Goal: Transaction & Acquisition: Purchase product/service

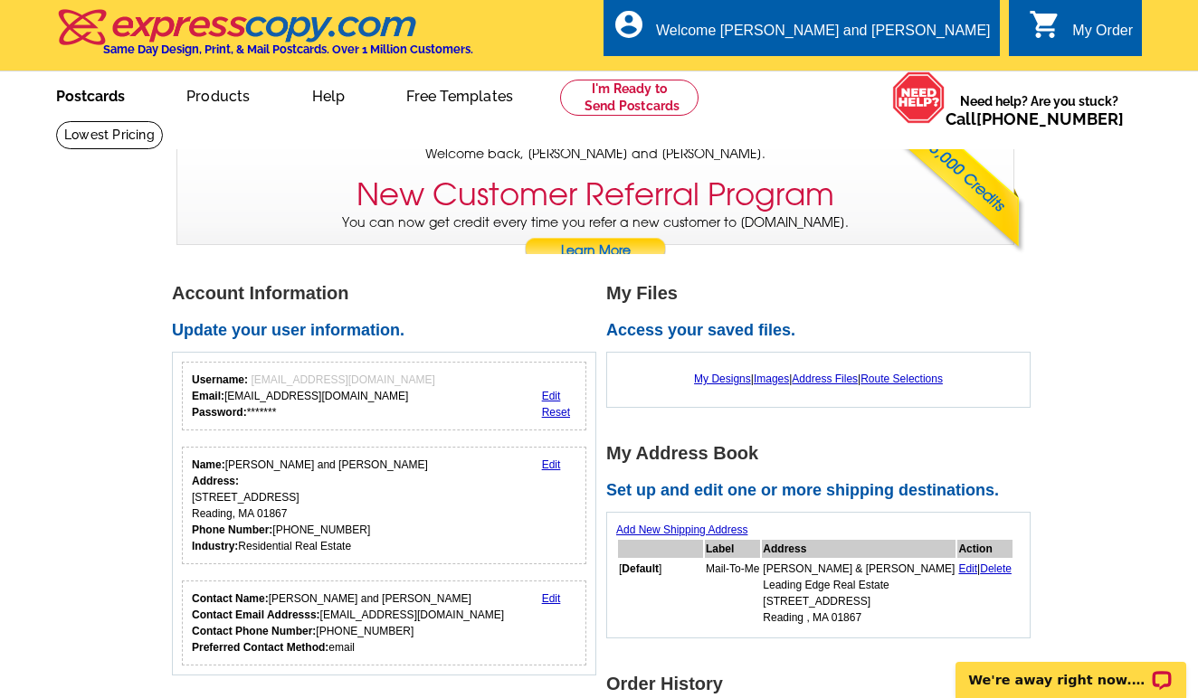
click at [66, 87] on link "Postcards" at bounding box center [90, 94] width 127 height 43
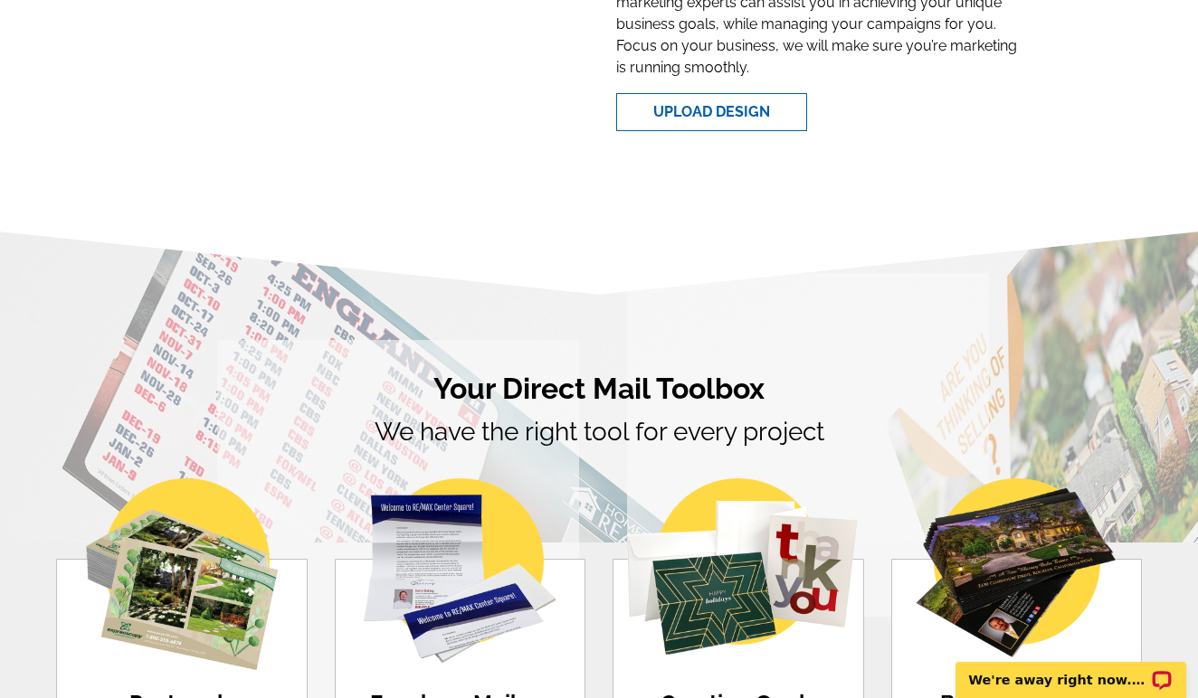
scroll to position [499, 0]
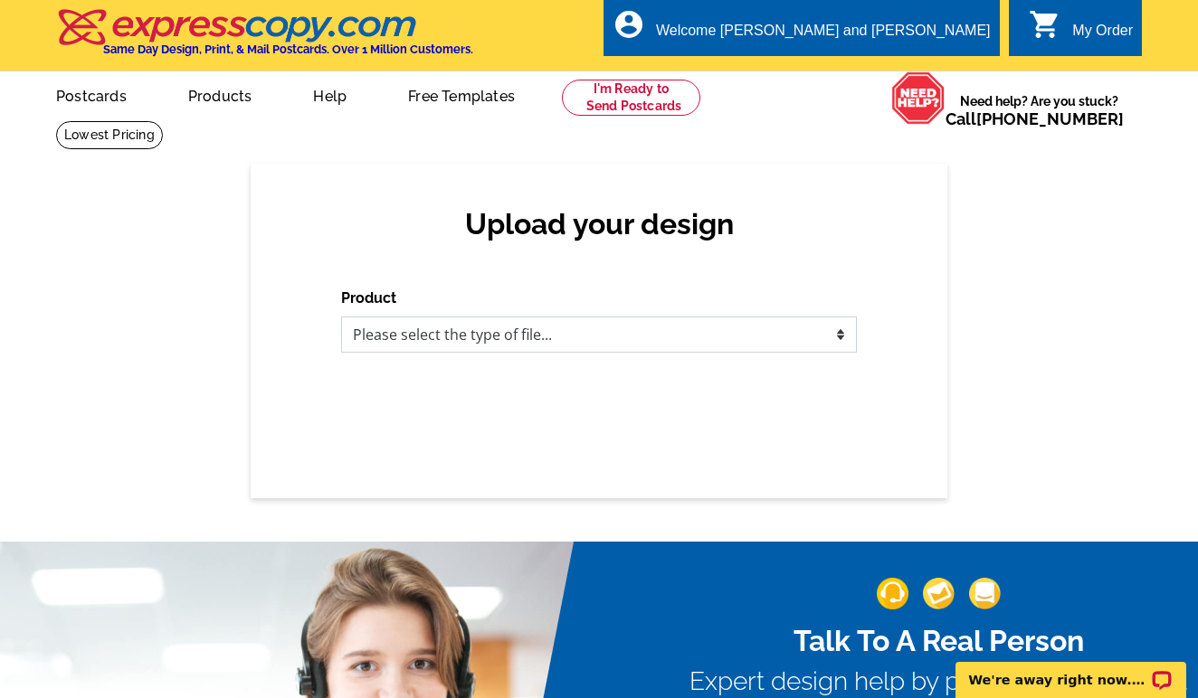
select select "1"
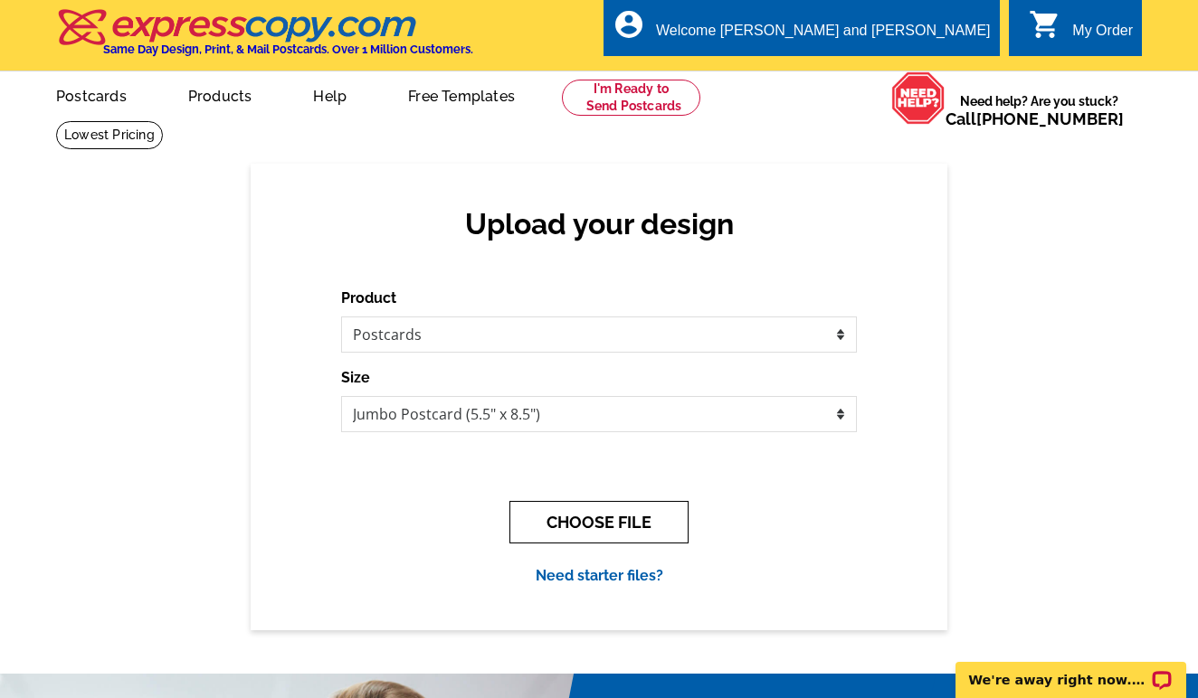
click at [537, 519] on button "CHOOSE FILE" at bounding box center [598, 522] width 179 height 43
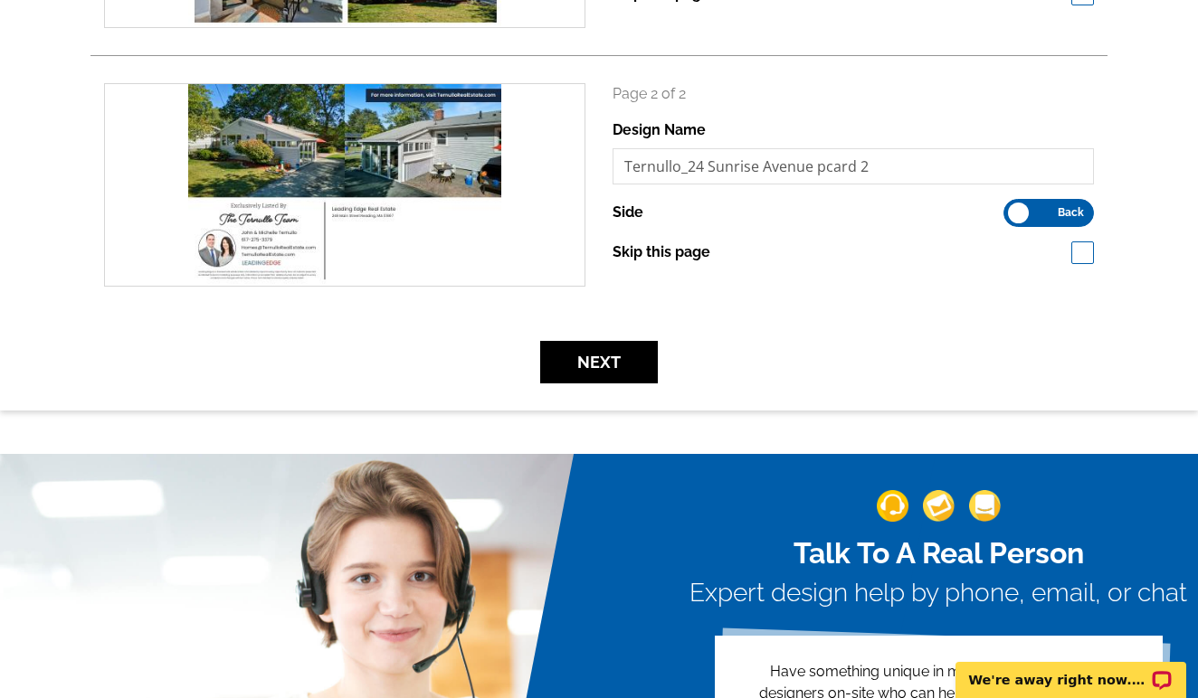
scroll to position [489, 0]
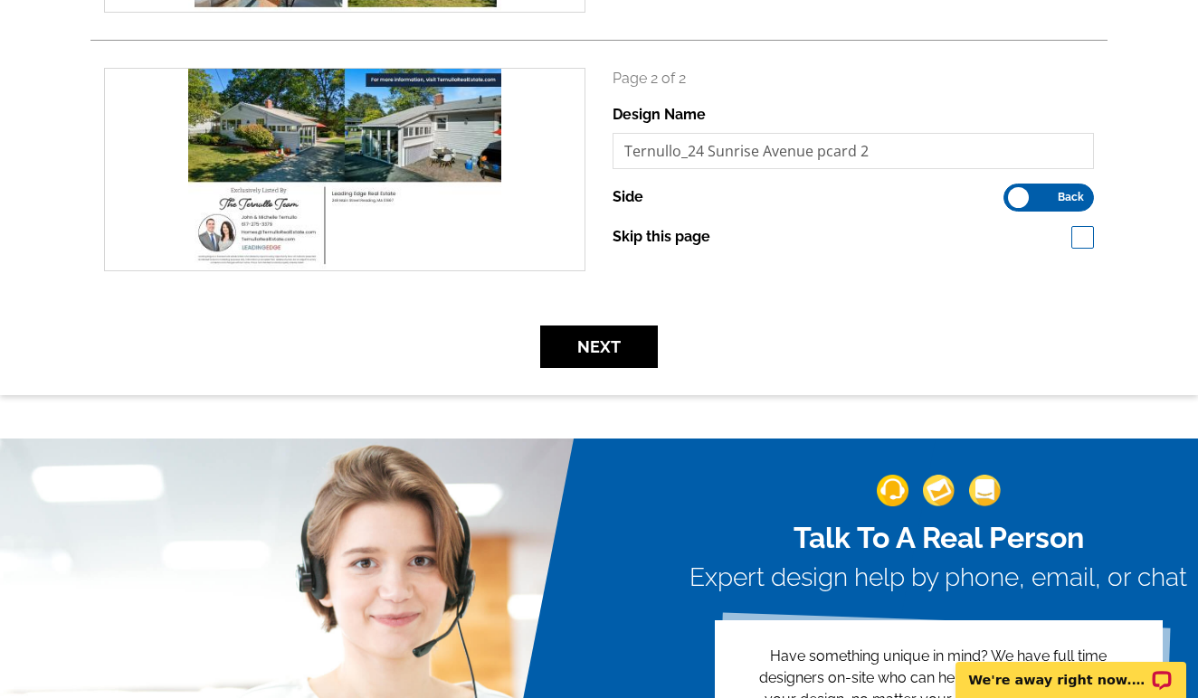
click at [637, 367] on div "Review your upload search Page 1 of 2 Design Name Ternullo_24 Sunrise Avenue pc…" at bounding box center [599, 34] width 1198 height 720
click at [620, 346] on button "Next" at bounding box center [599, 347] width 118 height 43
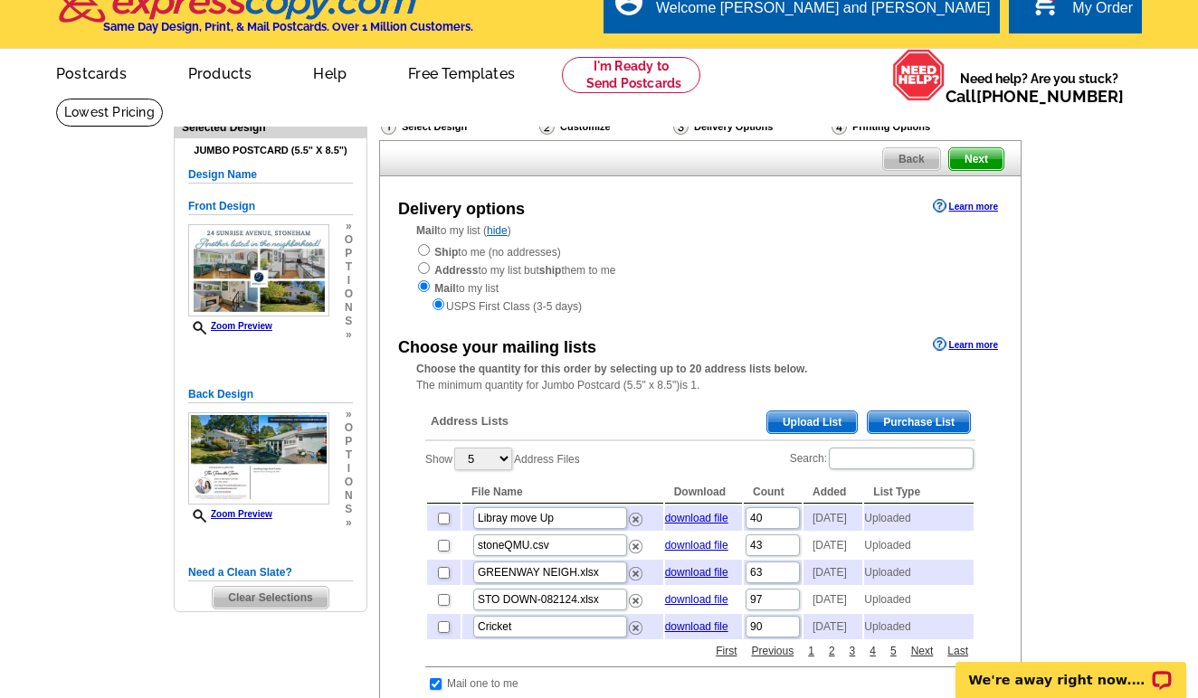
scroll to position [68, 0]
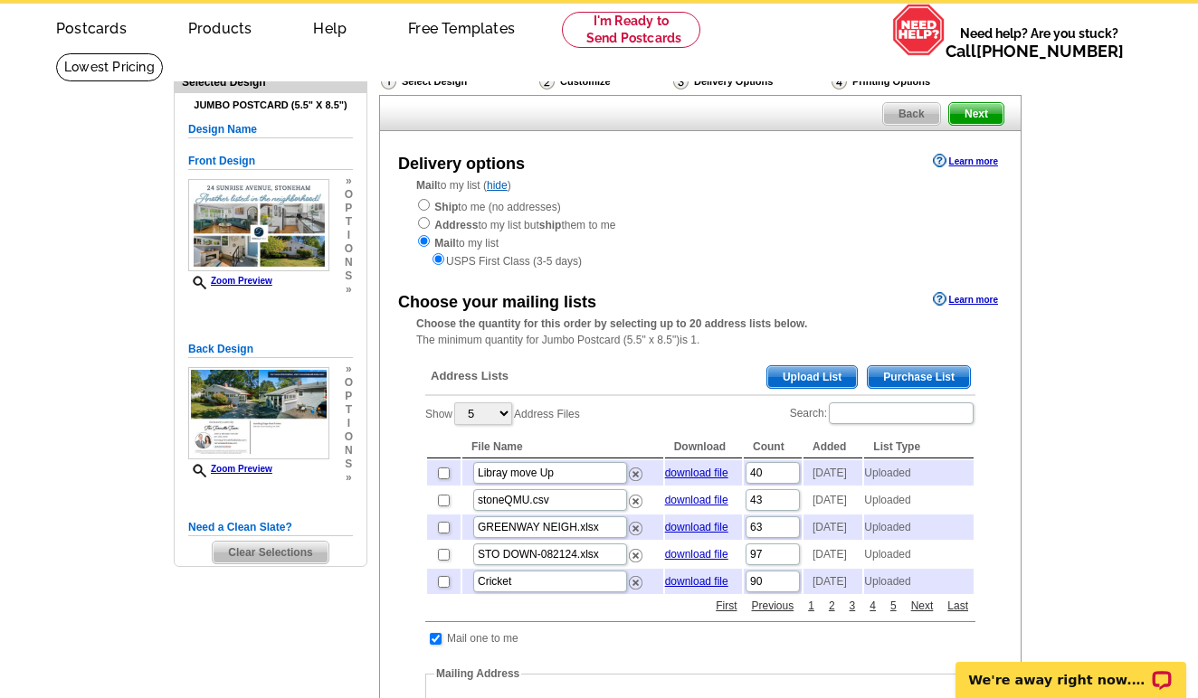
click at [444, 503] on input "checkbox" at bounding box center [444, 501] width 12 height 12
checkbox input "true"
click at [444, 534] on input "checkbox" at bounding box center [444, 528] width 12 height 12
checkbox input "true"
click at [444, 561] on input "checkbox" at bounding box center [444, 555] width 12 height 12
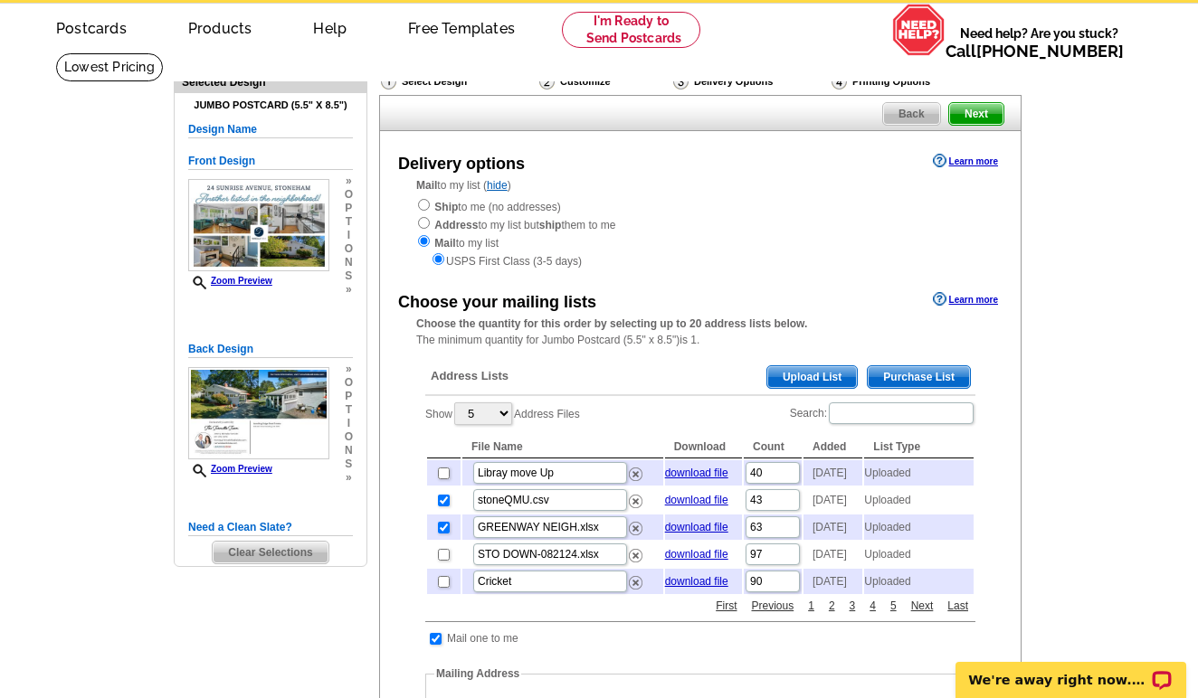
checkbox input "true"
click at [998, 114] on span "Next" at bounding box center [976, 114] width 54 height 22
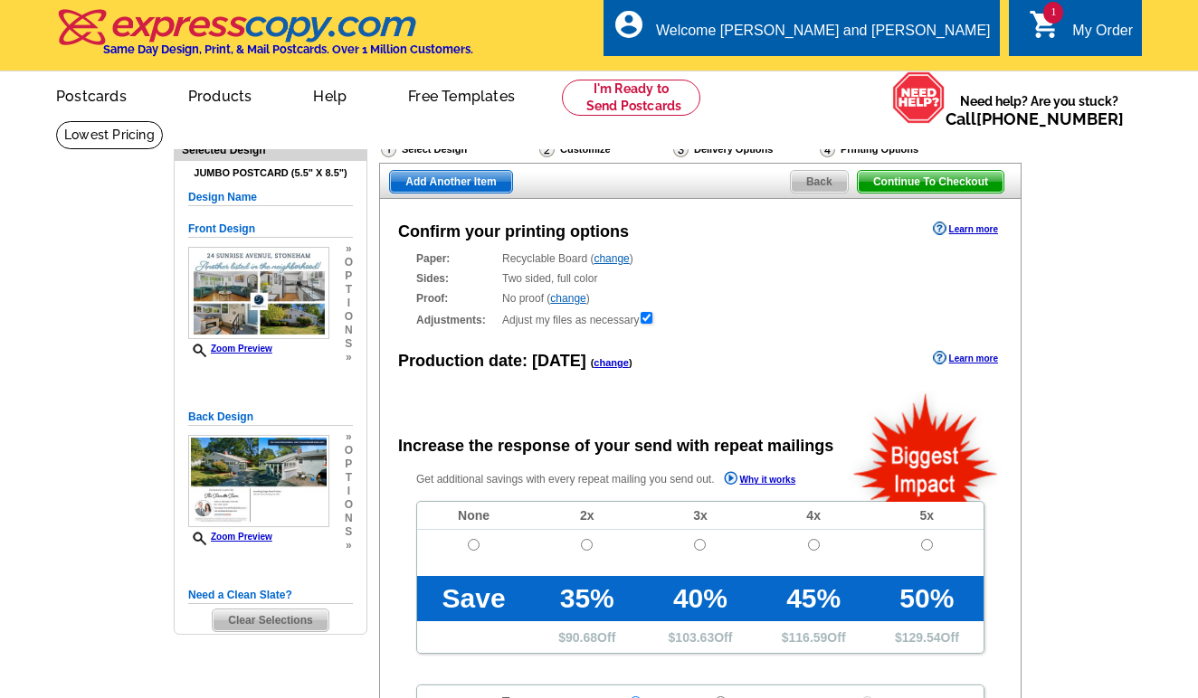
radio input "false"
click at [917, 199] on div "Continue To Checkout Back Add Another Item Confirm your printing options Learn …" at bounding box center [699, 586] width 640 height 847
click at [917, 186] on span "Continue To Checkout" at bounding box center [930, 182] width 146 height 22
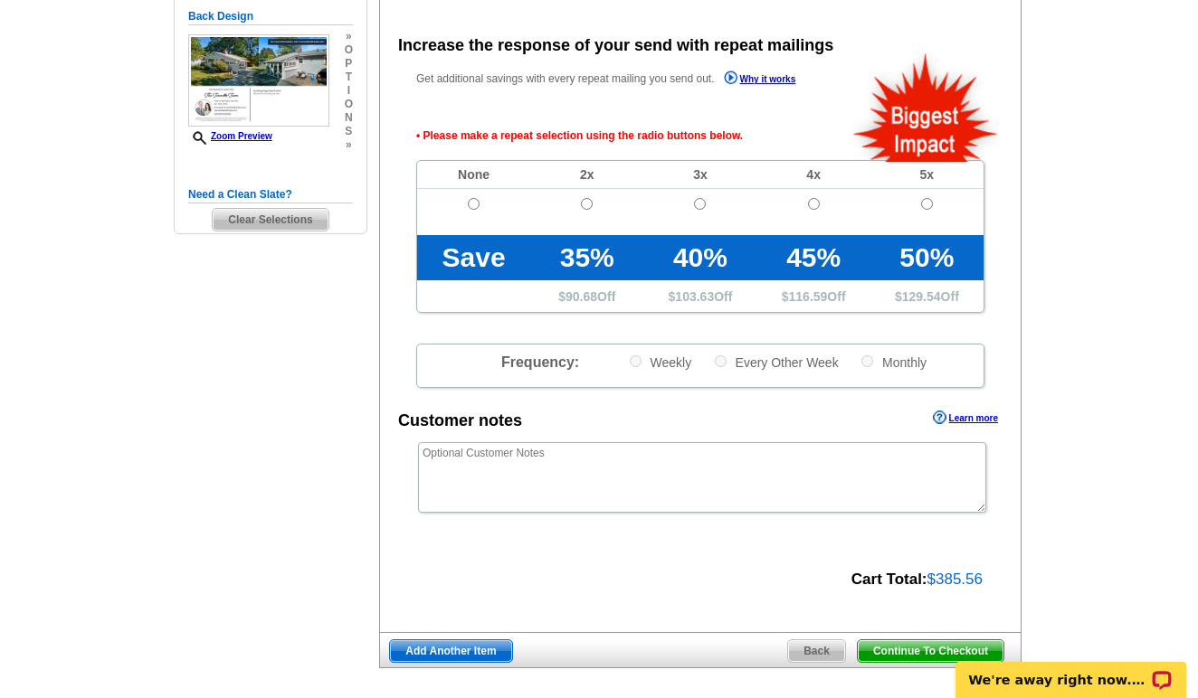
scroll to position [402, 0]
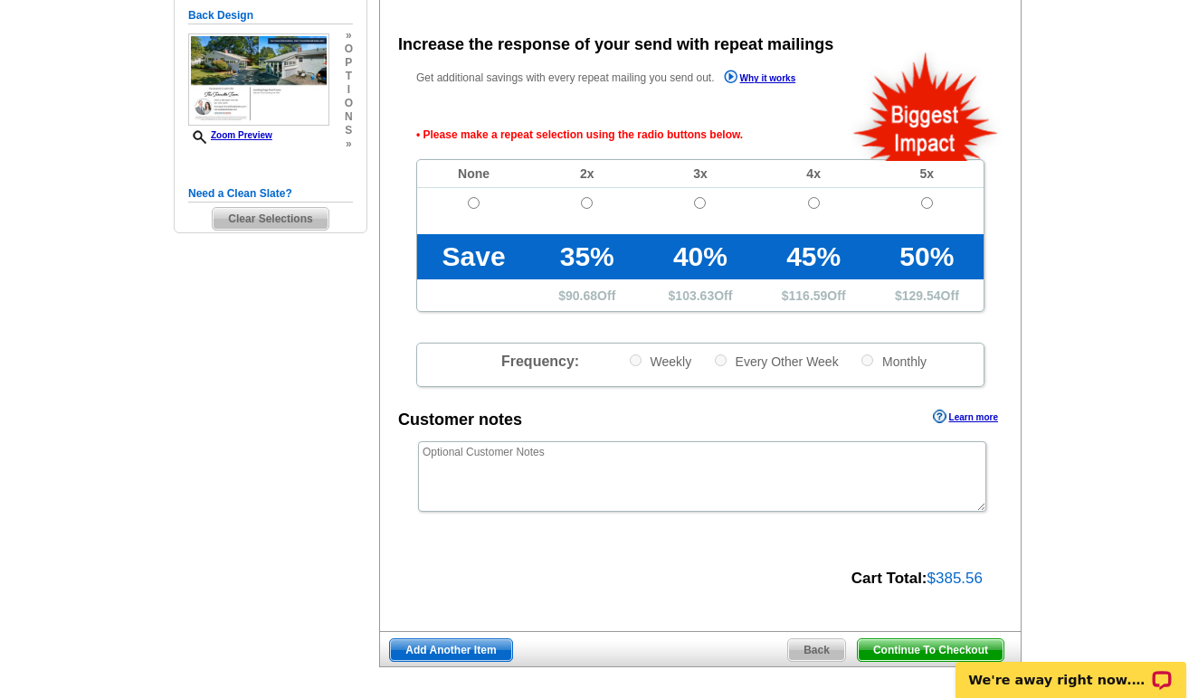
click at [482, 215] on span at bounding box center [473, 223] width 113 height 21
click at [476, 201] on input "radio" at bounding box center [474, 203] width 12 height 12
radio input "true"
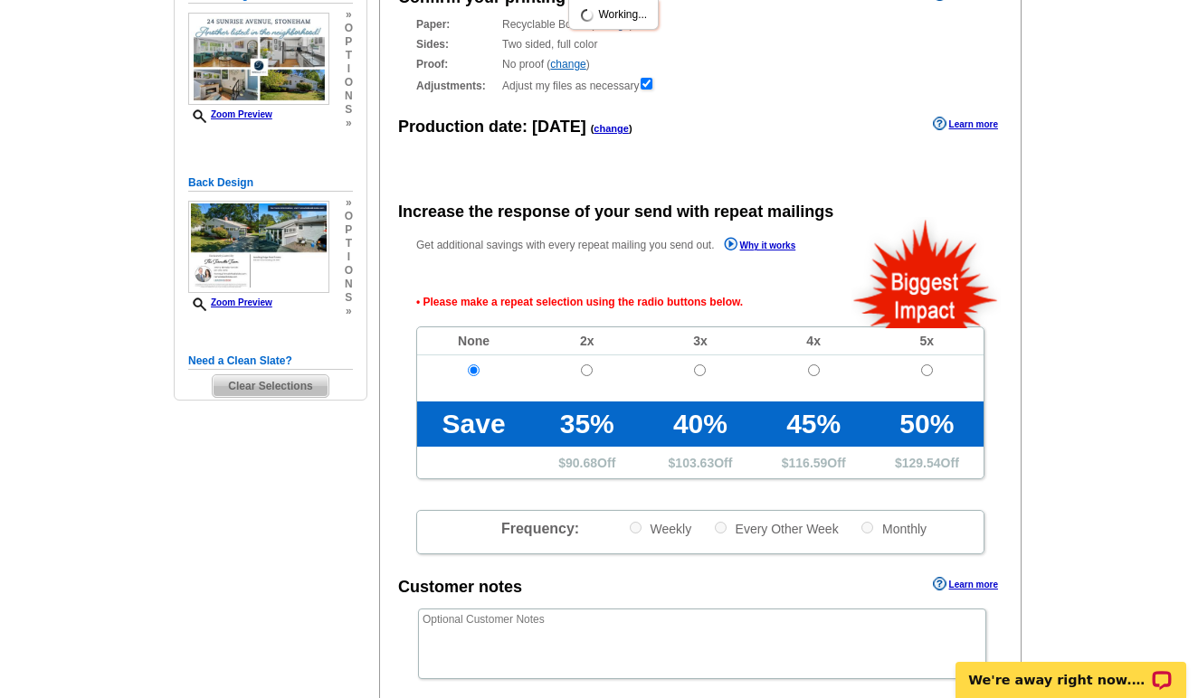
scroll to position [105, 0]
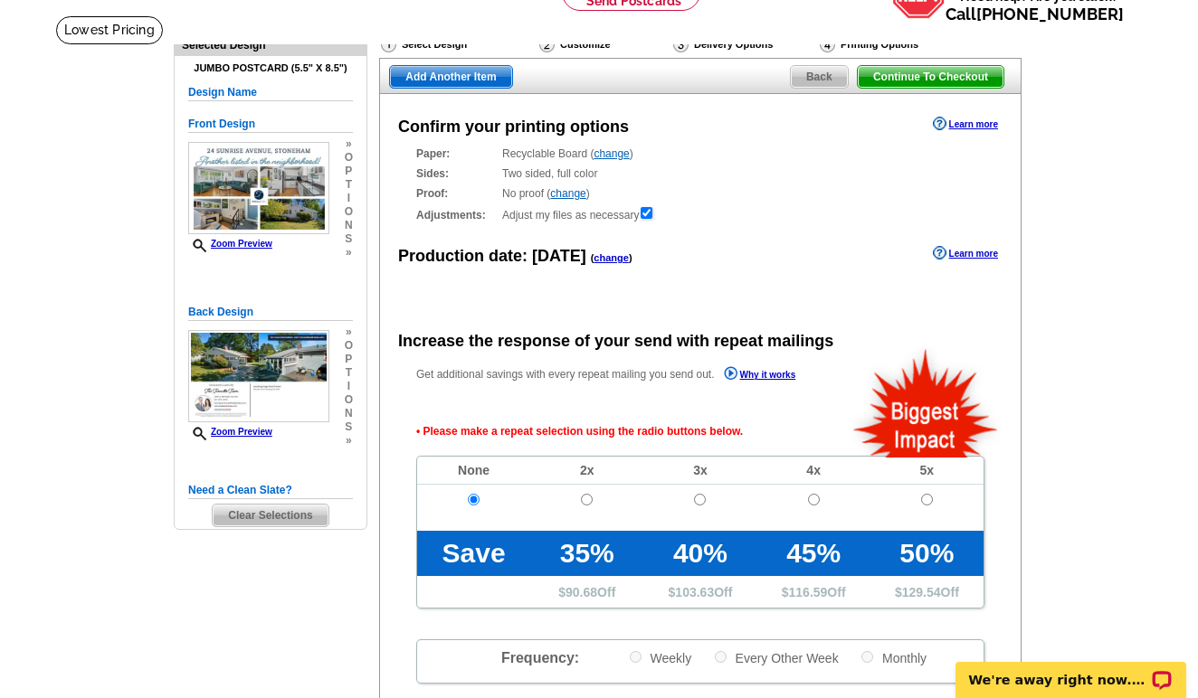
click at [895, 83] on span "Continue To Checkout" at bounding box center [930, 77] width 146 height 22
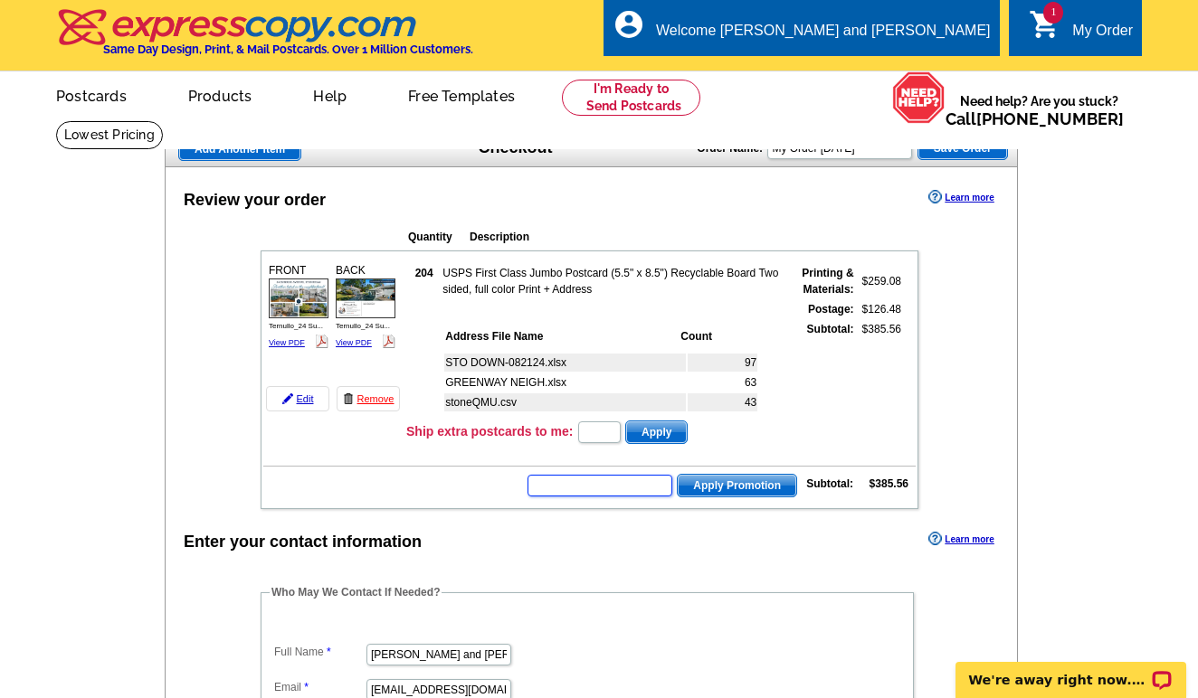
click at [583, 479] on input "text" at bounding box center [599, 486] width 145 height 22
type input "GROW0930"
click at [742, 484] on span "Apply Promotion" at bounding box center [736, 486] width 118 height 22
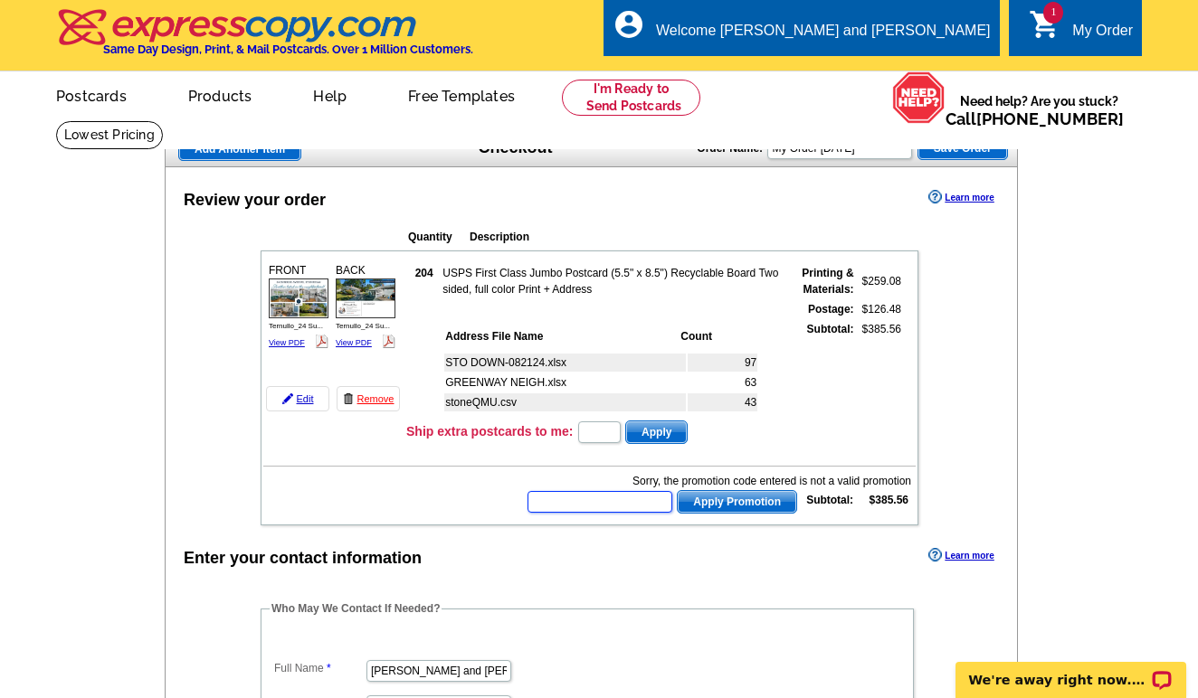
click at [635, 495] on input "text" at bounding box center [599, 502] width 145 height 22
type input "GROW0925"
click at [734, 502] on button "Apply Promotion" at bounding box center [737, 502] width 120 height 24
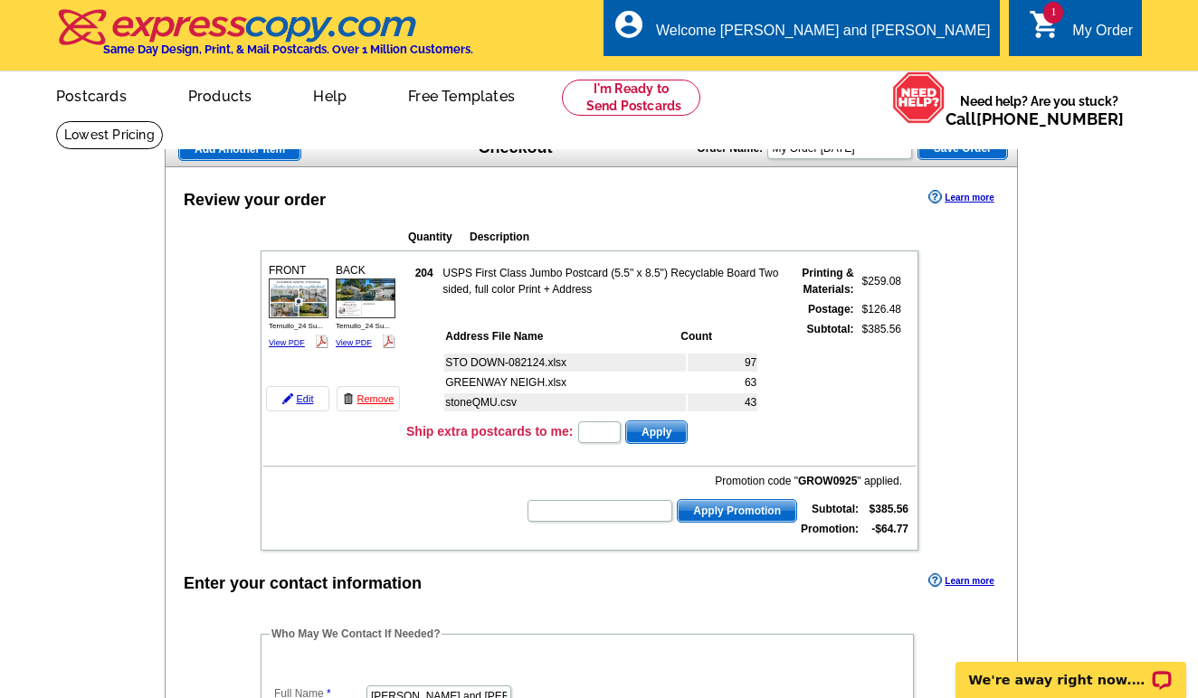
scroll to position [506, 0]
